Goal: Task Accomplishment & Management: Manage account settings

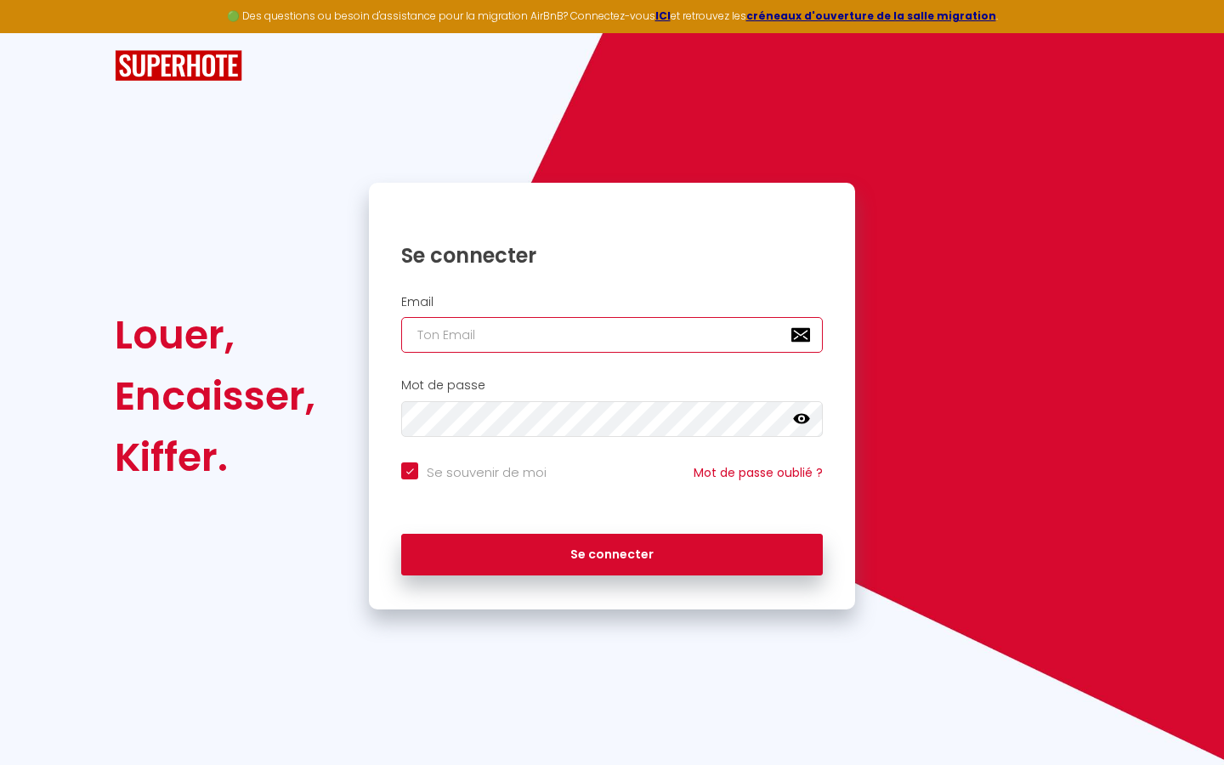
type input "s"
checkbox input "true"
type input "su"
checkbox input "true"
type input "sup"
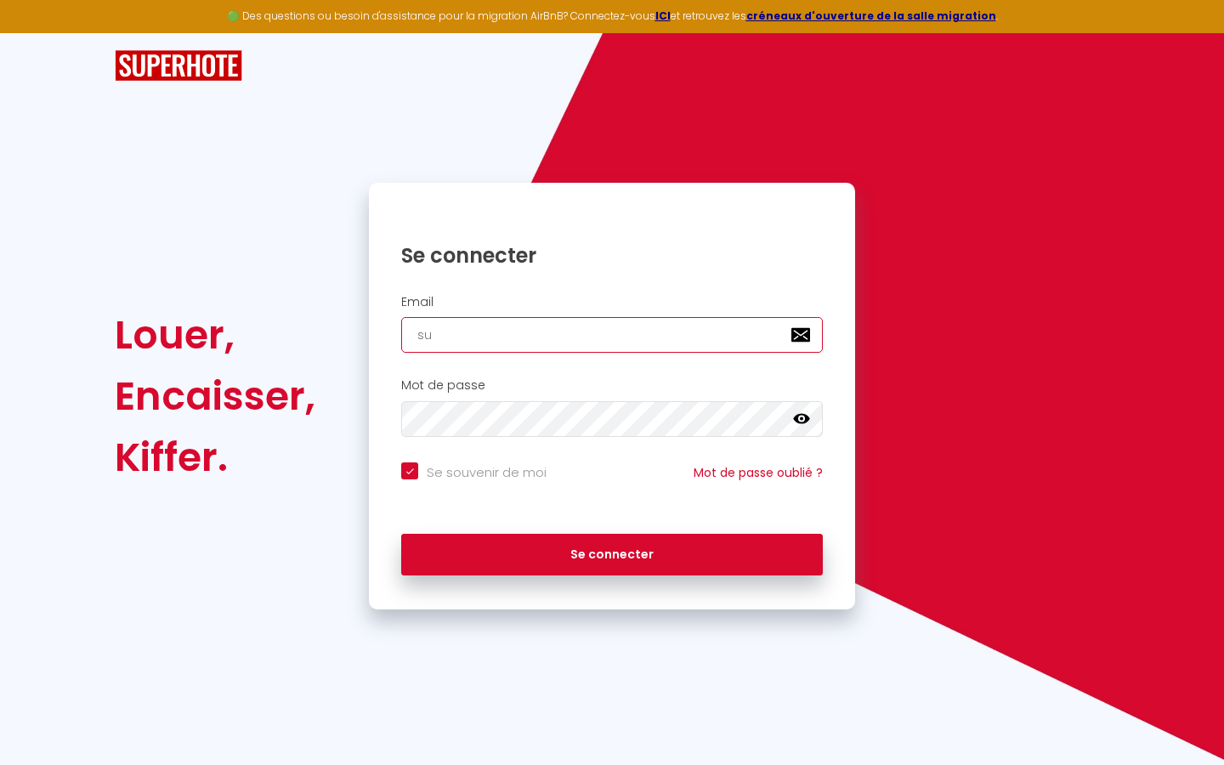
checkbox input "true"
type input "supe"
checkbox input "true"
type input "super"
checkbox input "true"
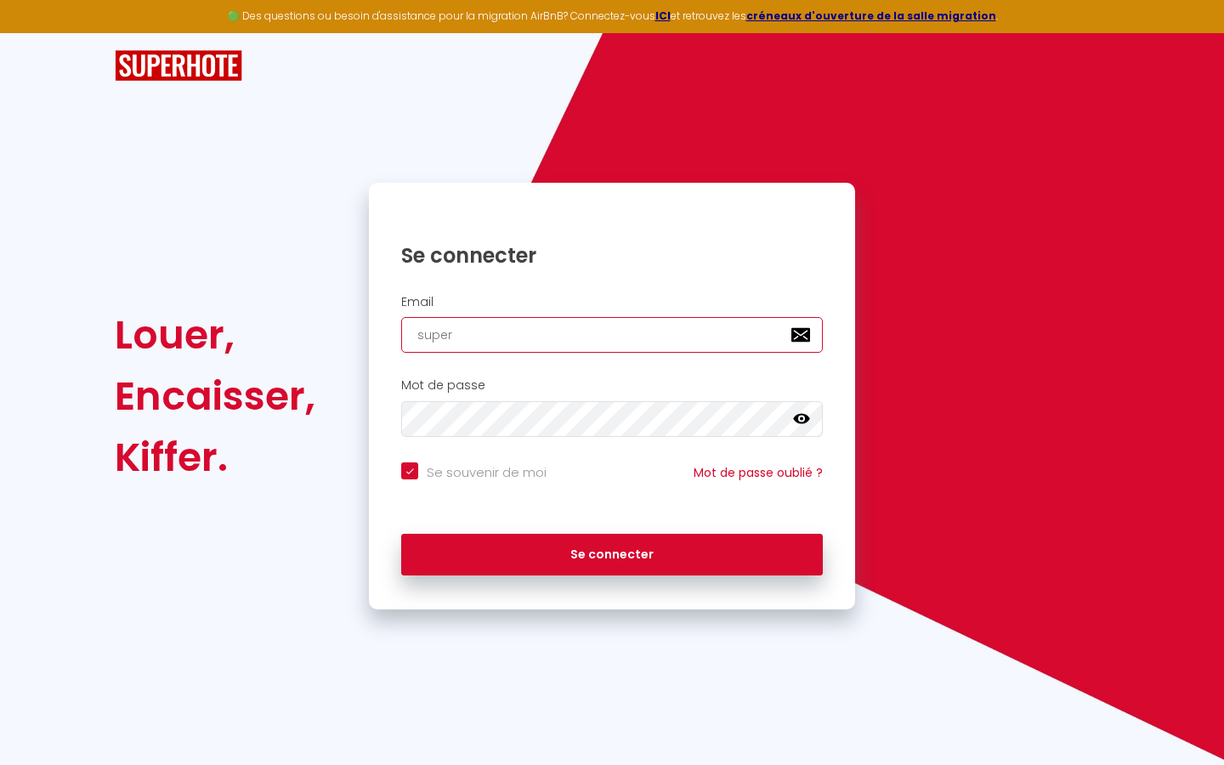
type input "superb"
checkbox input "true"
type input "superbo"
checkbox input "true"
type input "superbor"
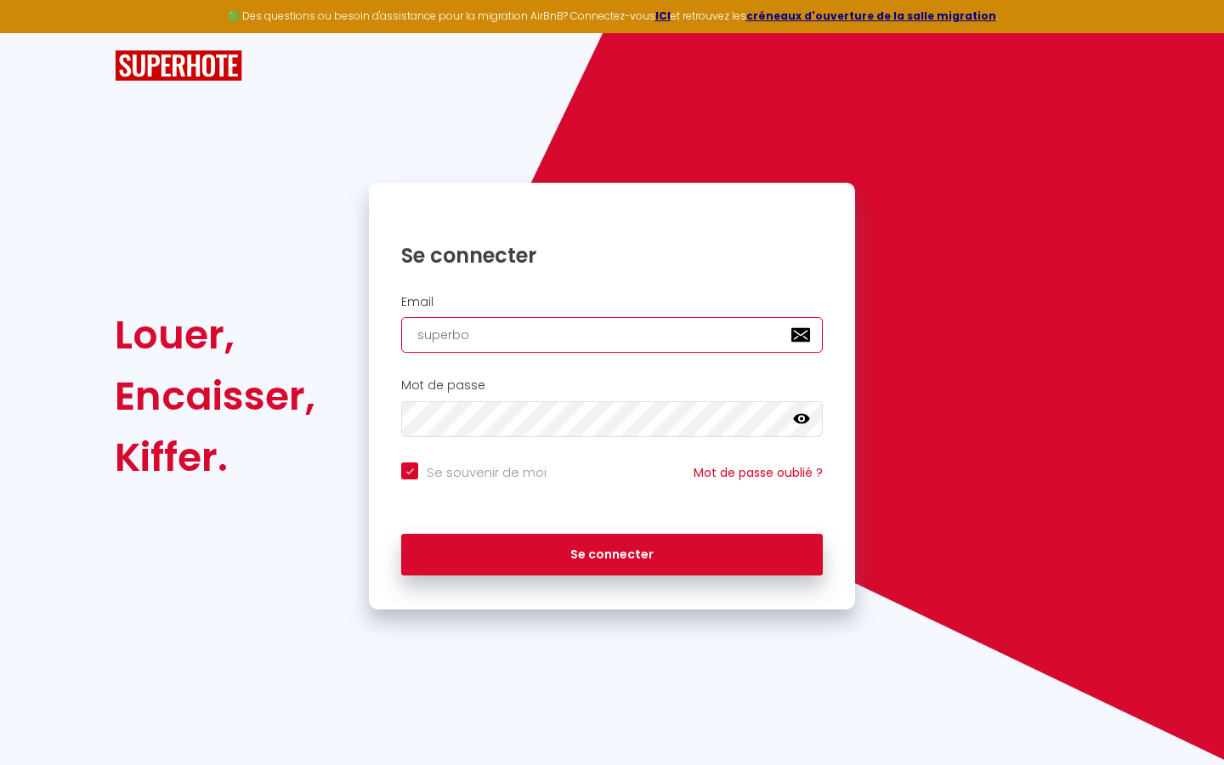
checkbox input "true"
type input "superbord"
checkbox input "true"
type input "superborde"
checkbox input "true"
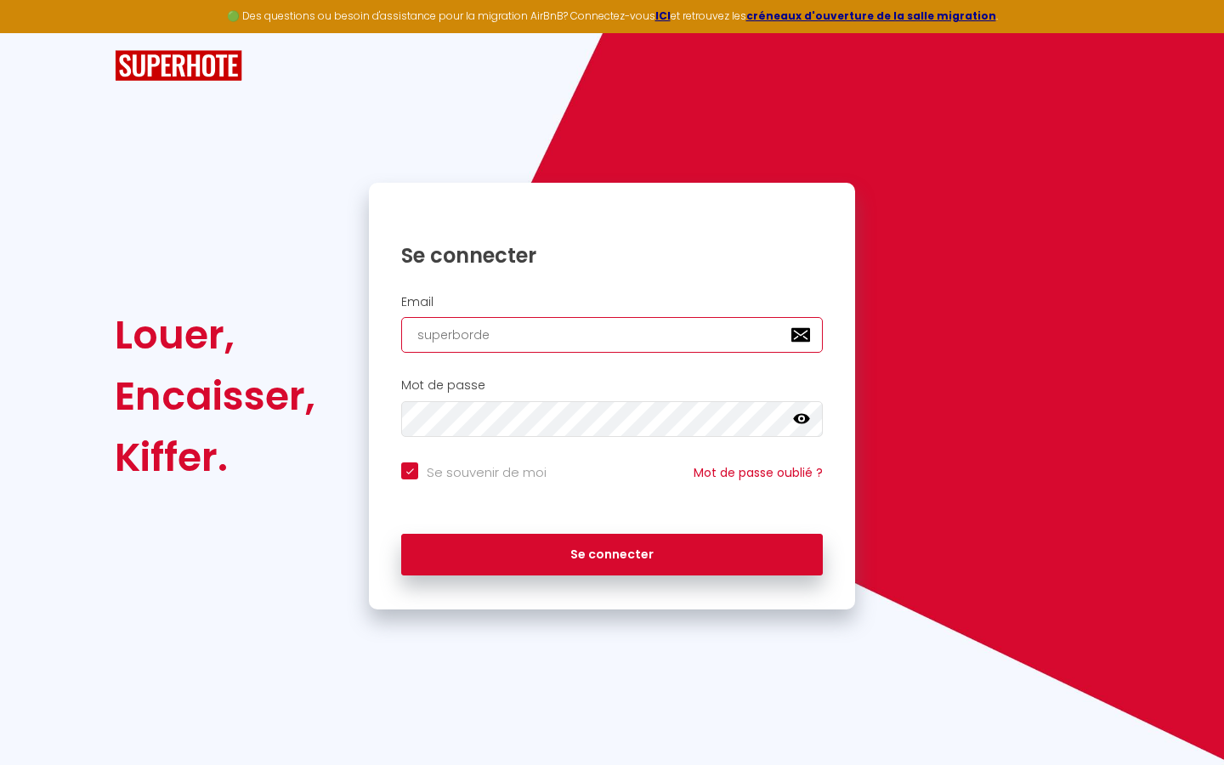
type input "superbordea"
checkbox input "true"
type input "superbordeau"
checkbox input "true"
type input "superbordeaux"
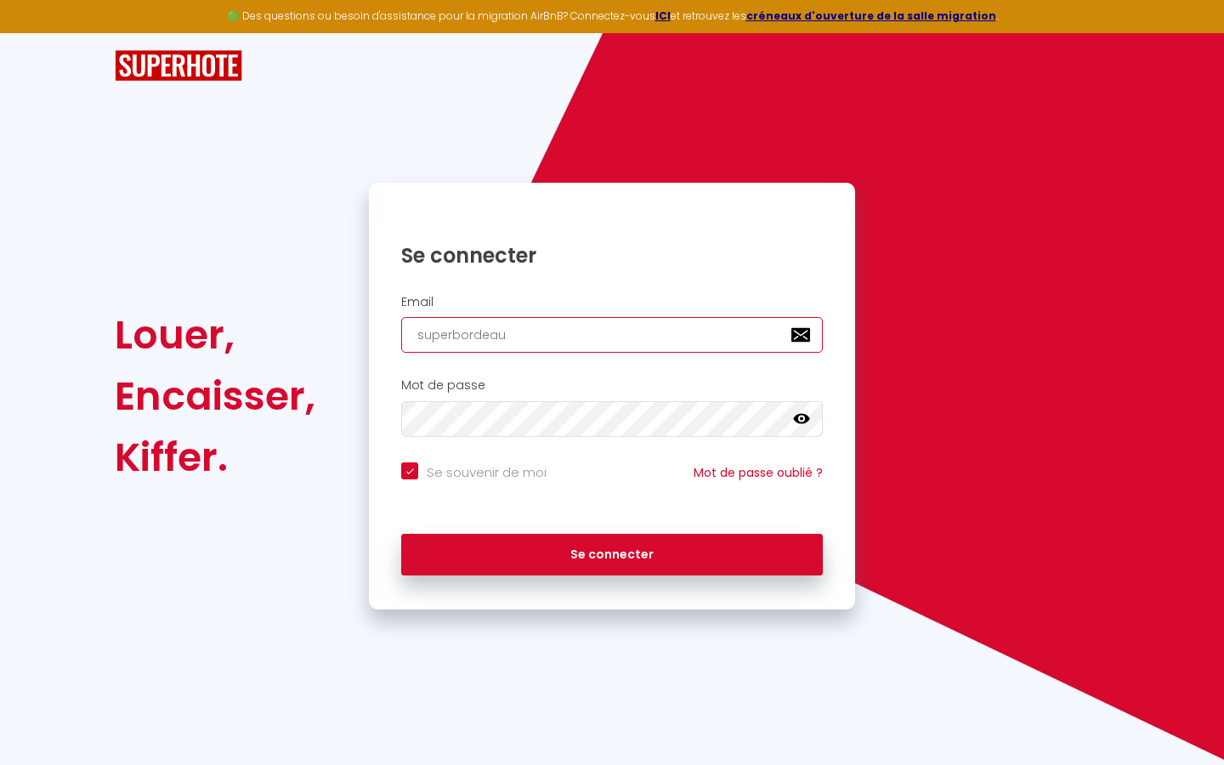
checkbox input "true"
type input "superbordeaux@"
checkbox input "true"
type input "superbordeaux@g"
checkbox input "true"
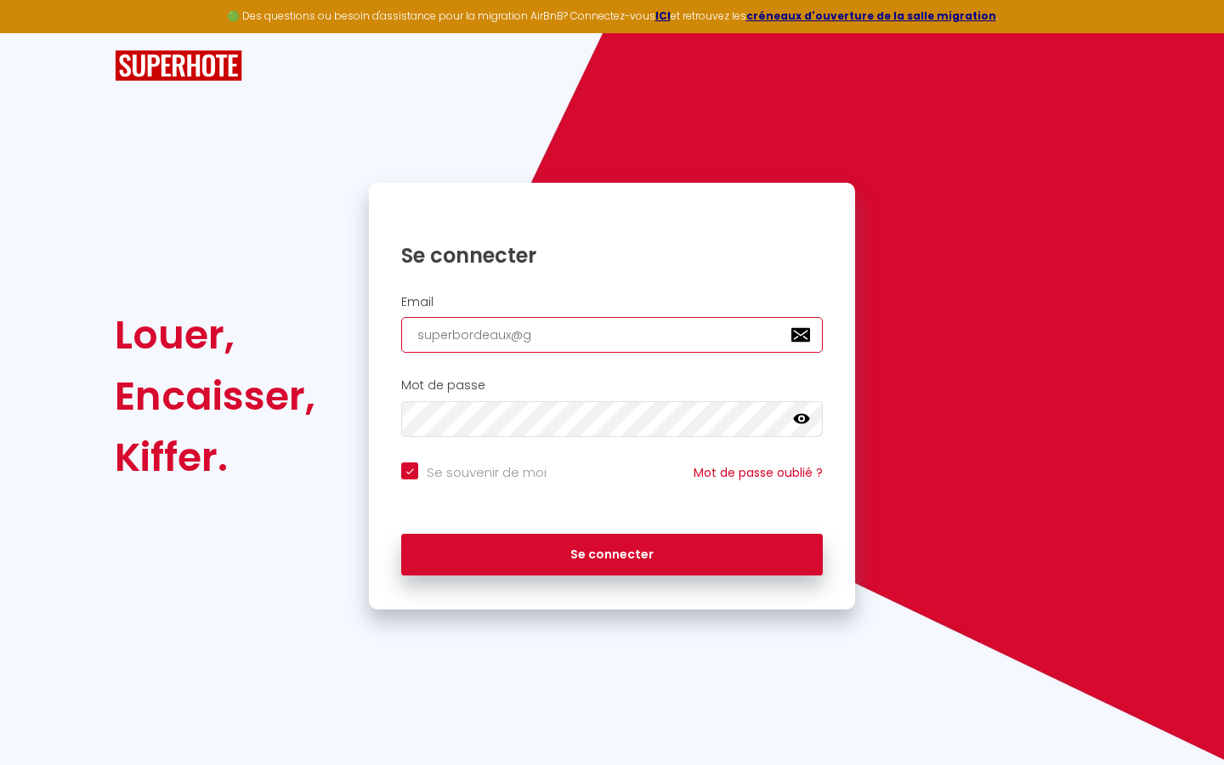
type input "superbordeaux@gm"
checkbox input "true"
type input "superbordeaux@gma"
checkbox input "true"
type input "superbordeaux@gmai"
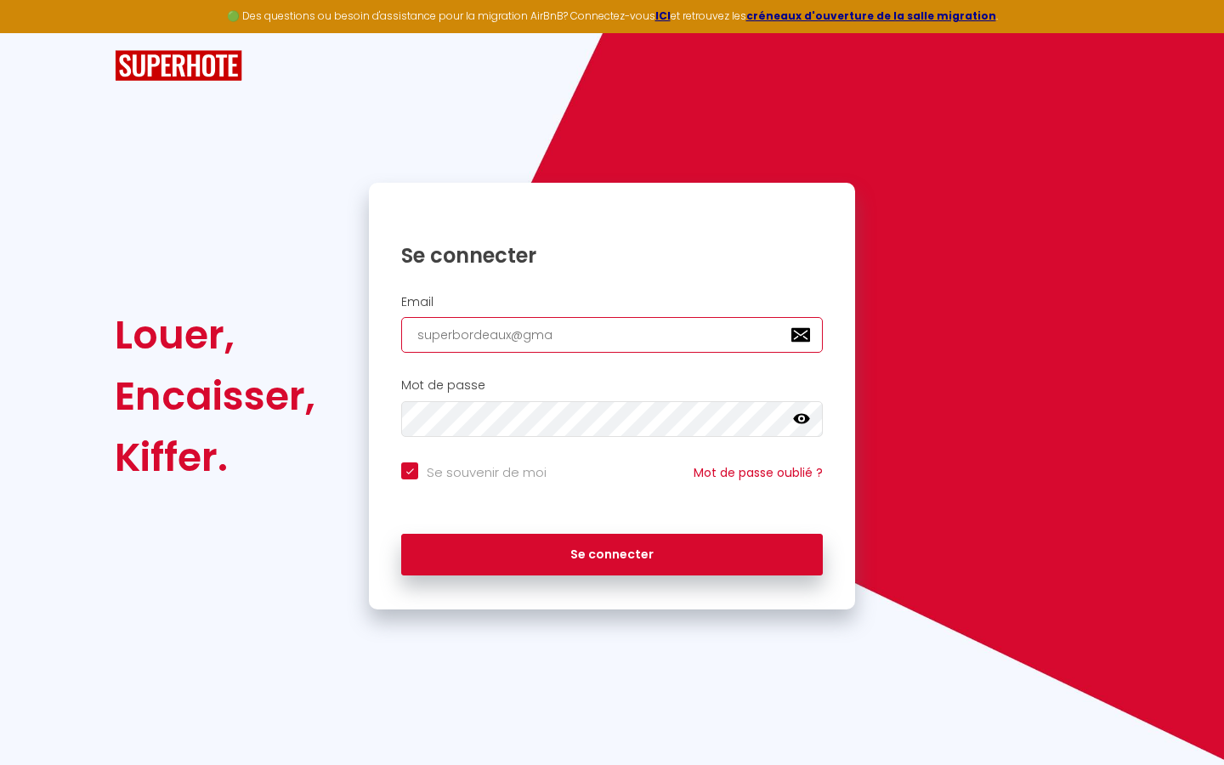
checkbox input "true"
type input "[EMAIL_ADDRESS]"
checkbox input "true"
type input "[EMAIL_ADDRESS]."
checkbox input "true"
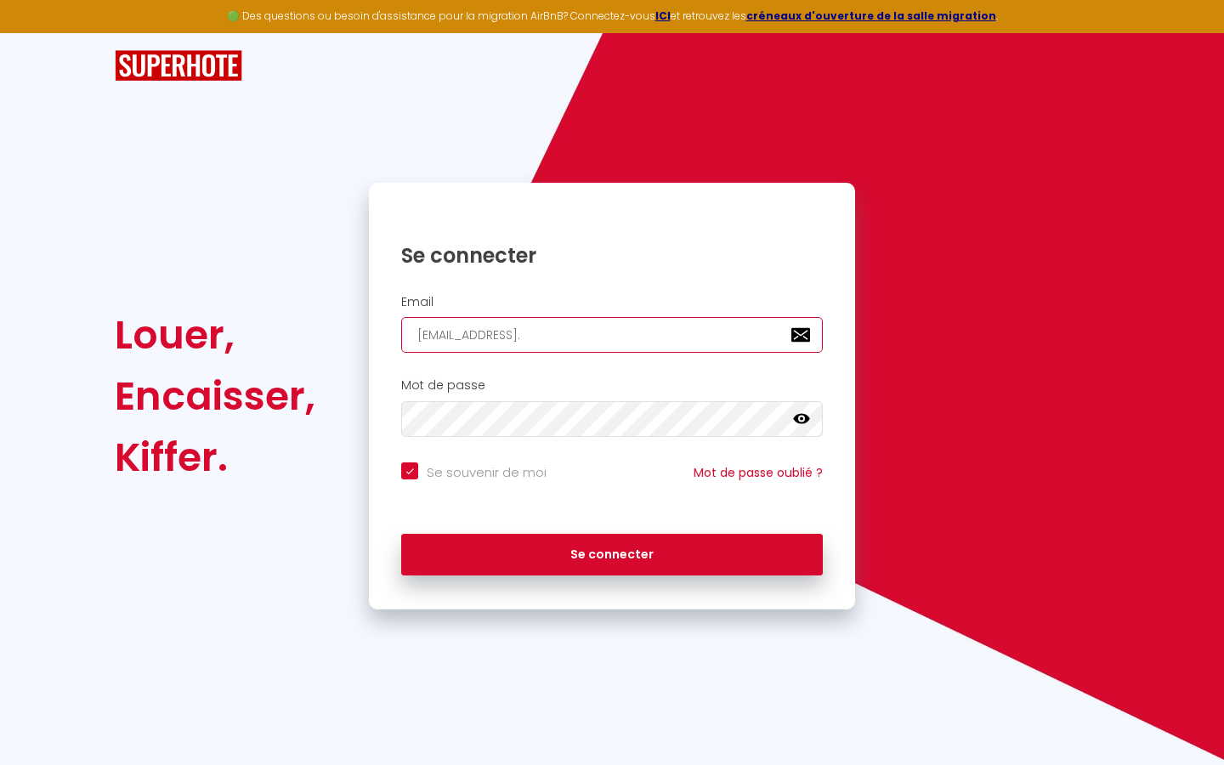
type input "superbordeaux@gmail.c"
checkbox input "true"
type input "[EMAIL_ADDRESS][DOMAIN_NAME]"
checkbox input "true"
type input "[EMAIL_ADDRESS][DOMAIN_NAME]"
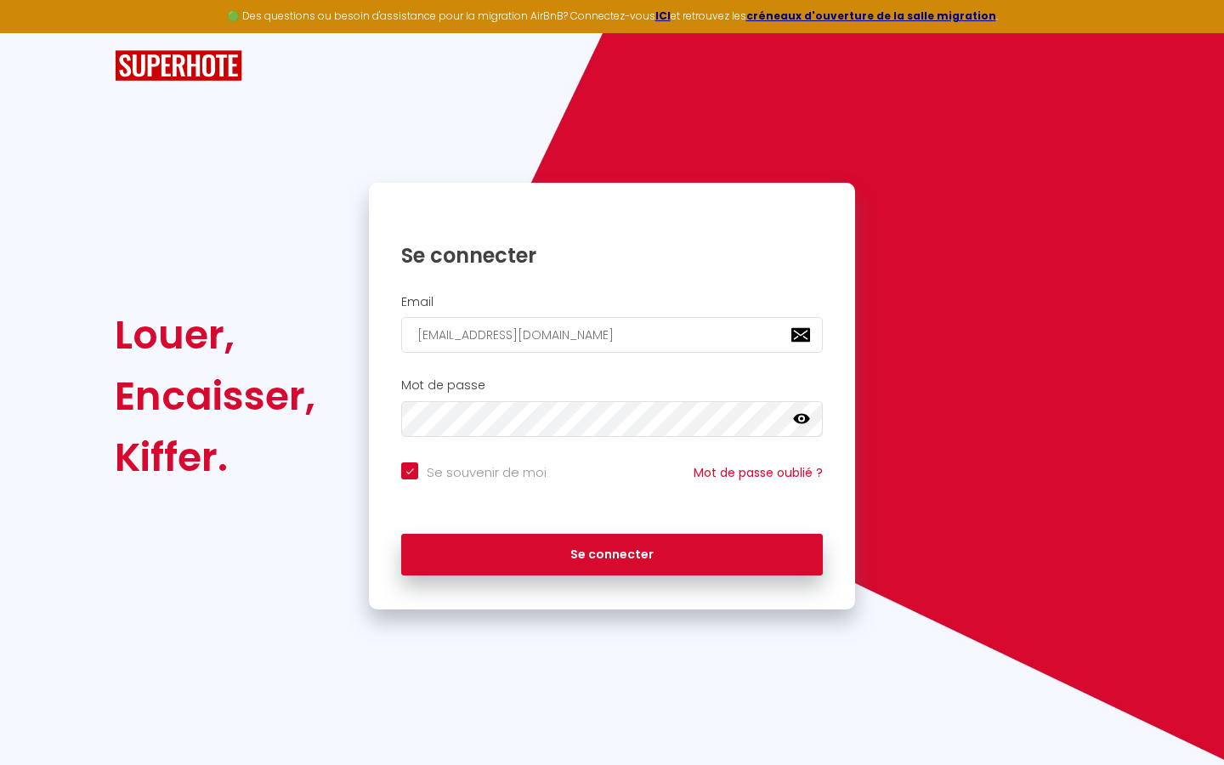
checkbox input "true"
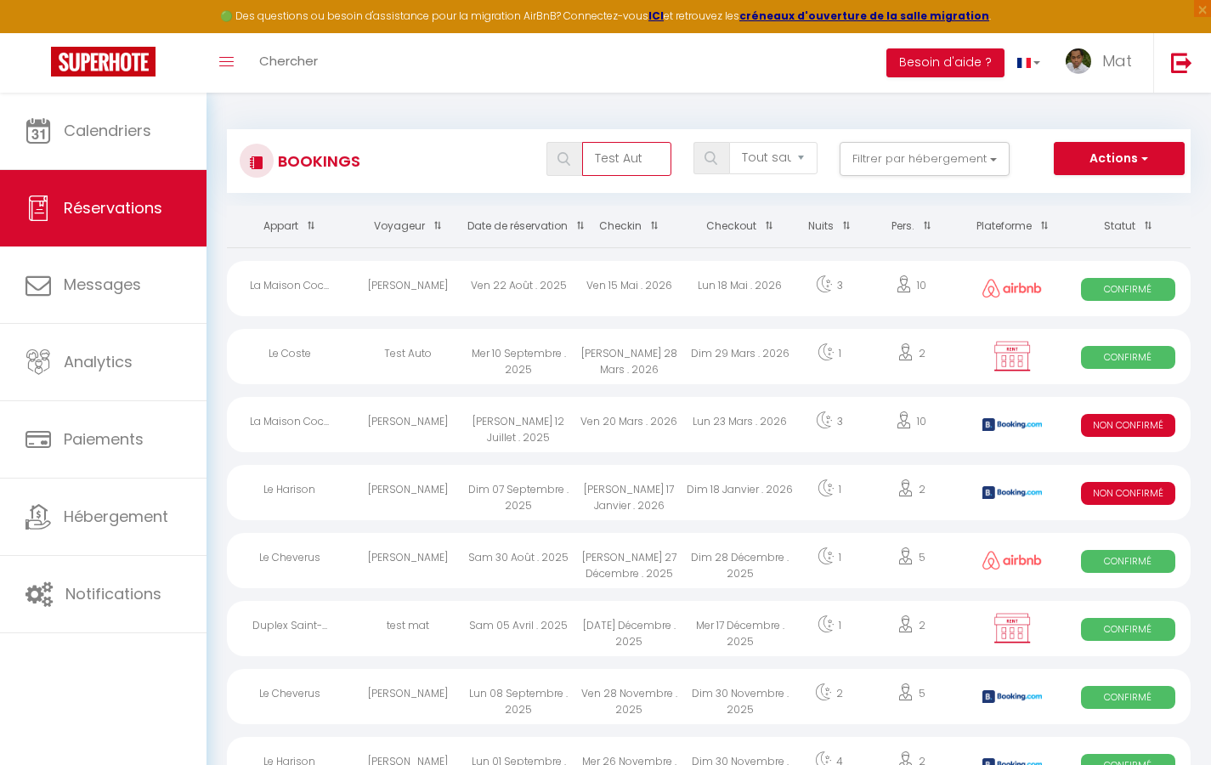
type input "Test Auto"
select select "OK"
select select "KO"
select select "0"
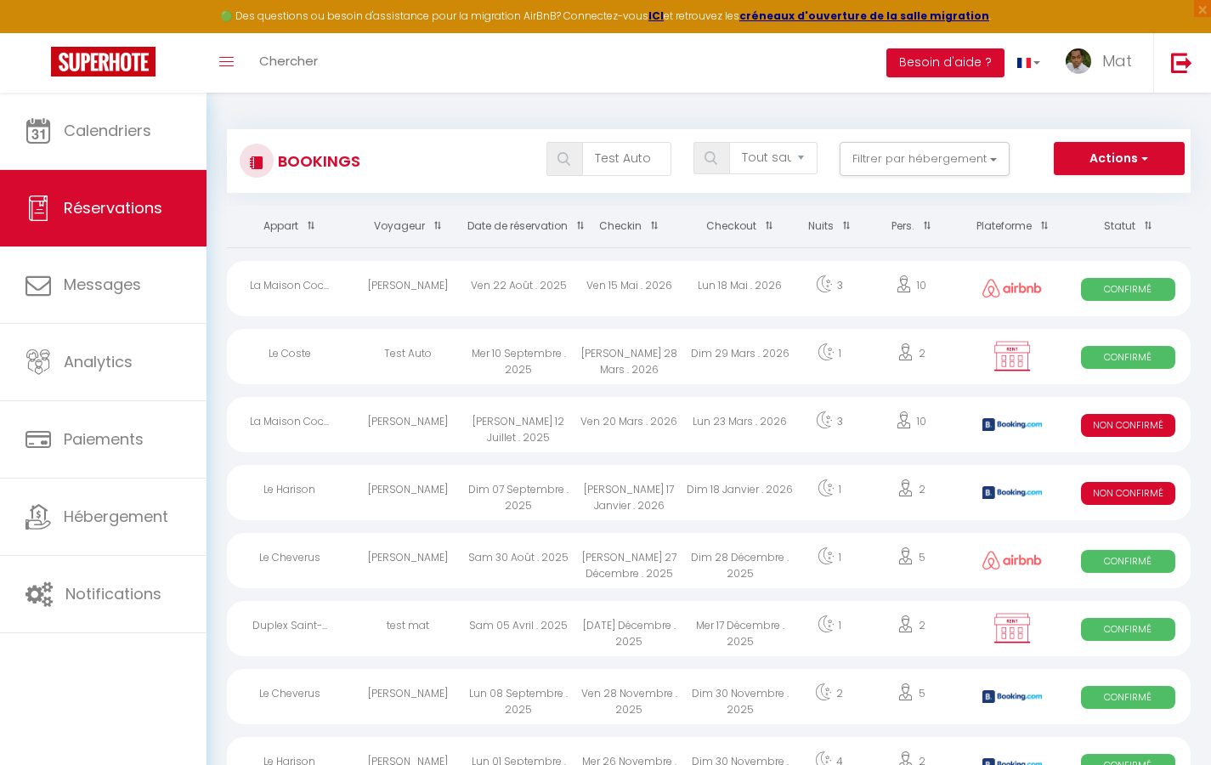
select select "1"
select select
select select "32380"
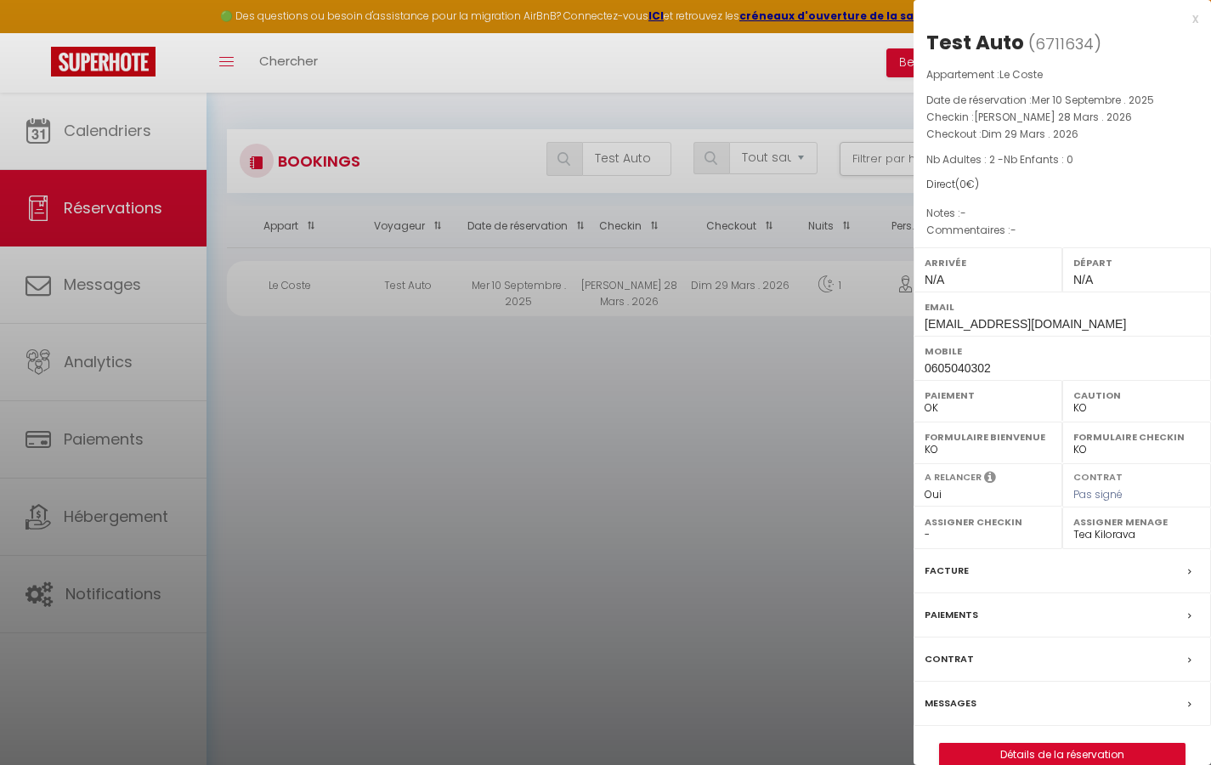
scroll to position [9, 0]
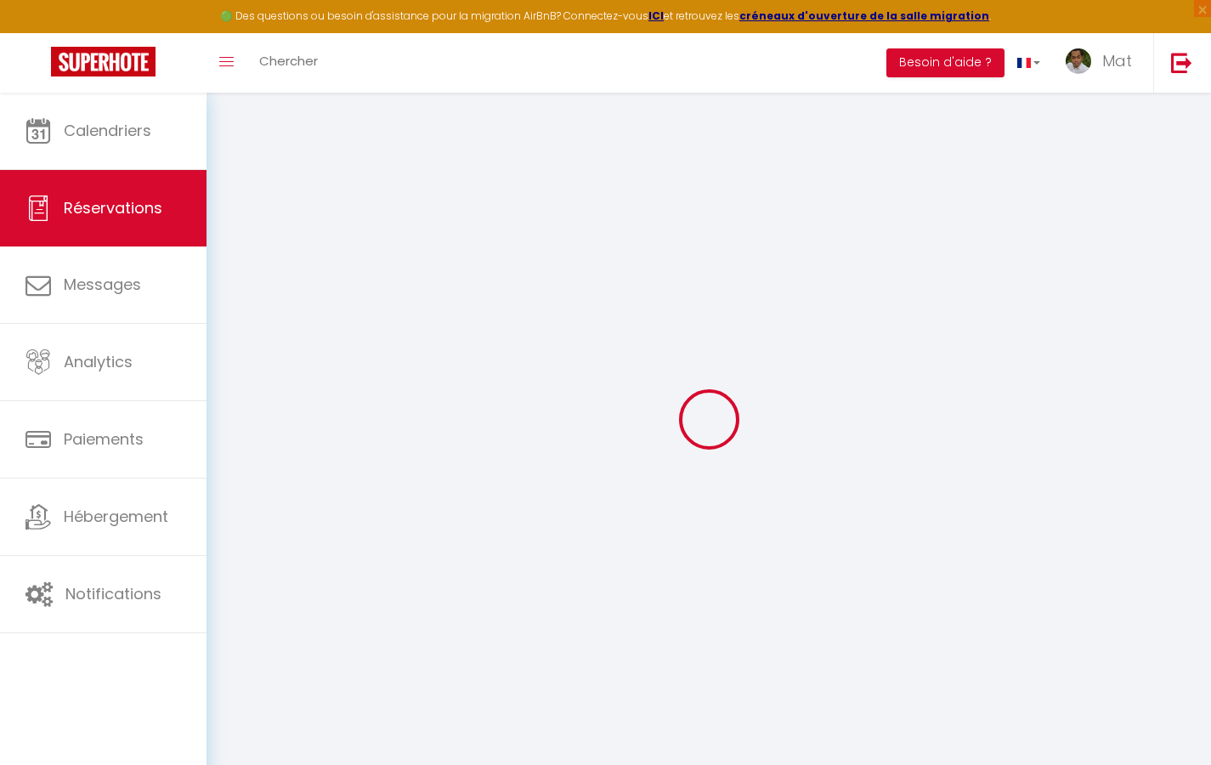
select select
checkbox input "false"
select select
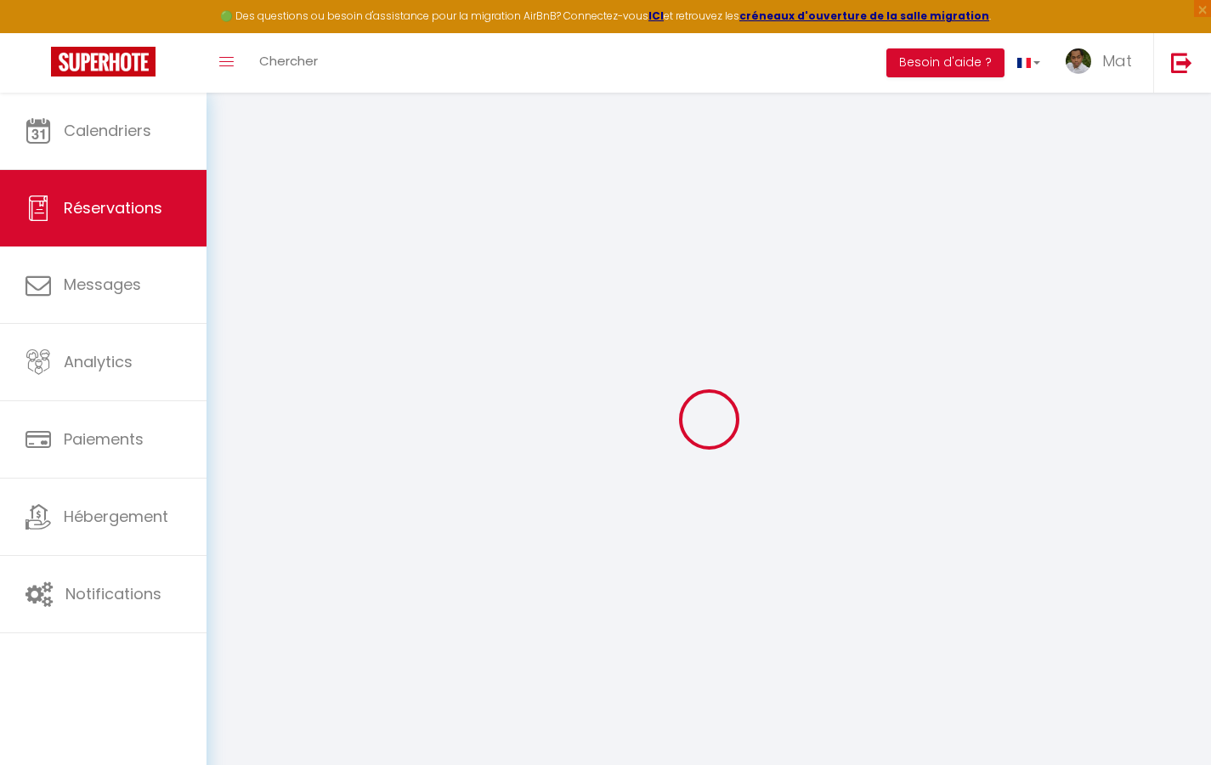
checkbox input "false"
select select
checkbox input "false"
select select
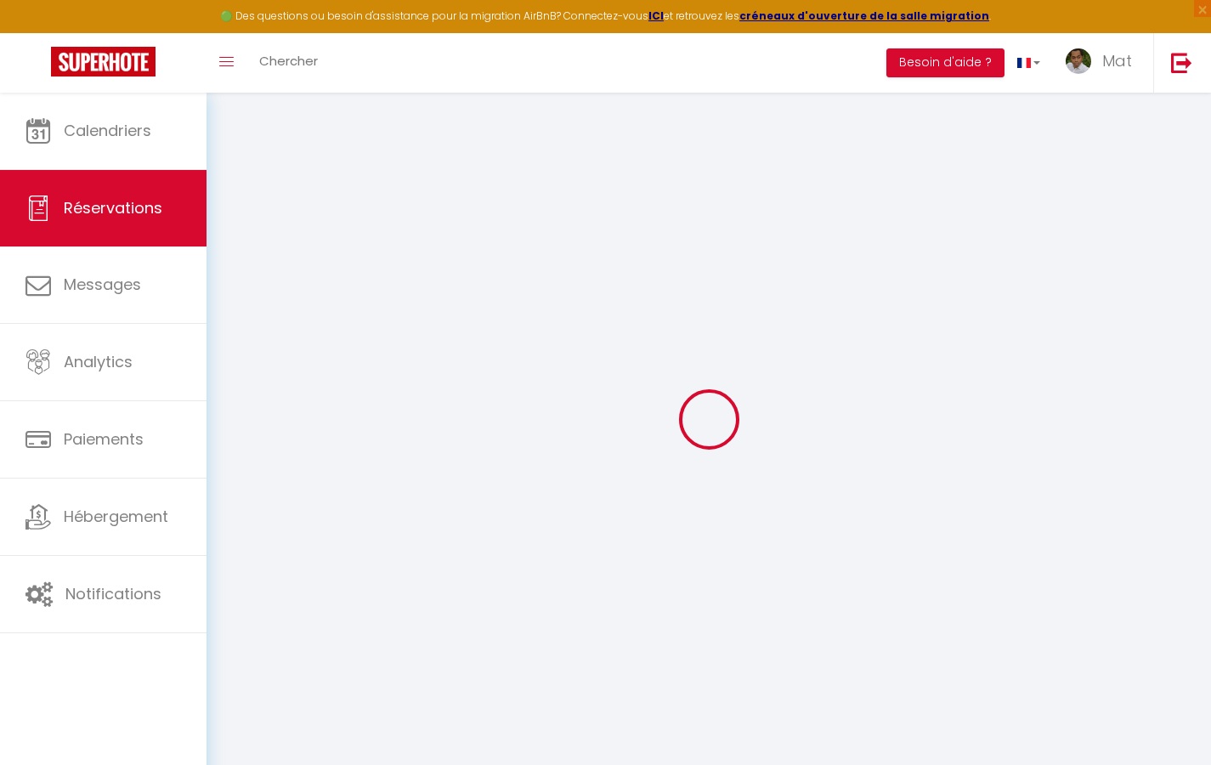
select select
checkbox input "false"
select select
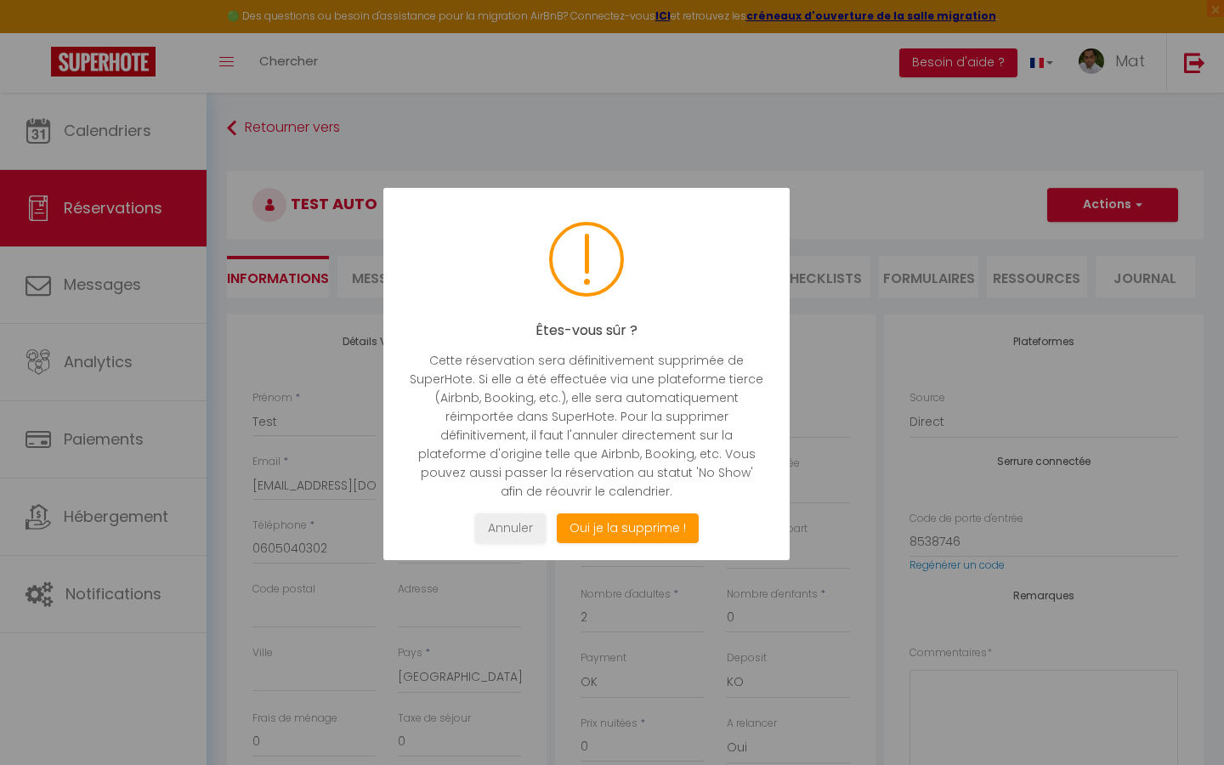
select select "not_cancelled"
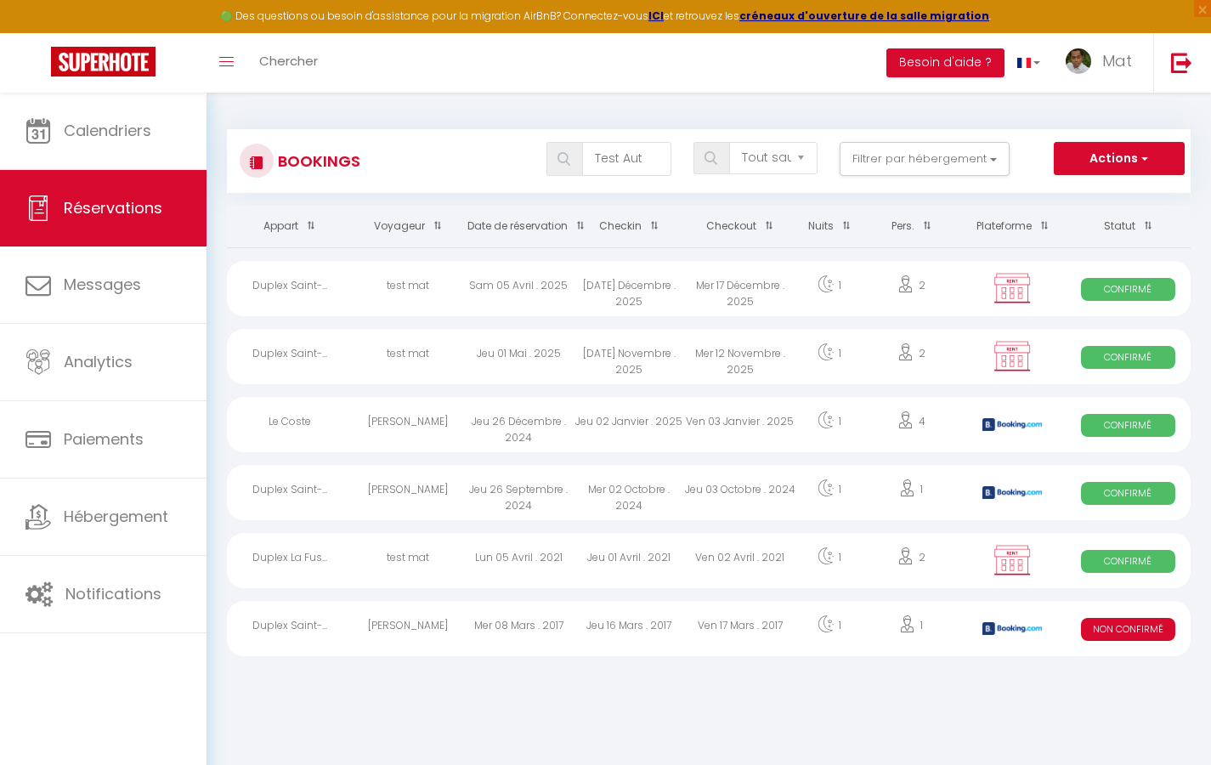
type input "Test Auto"
